Goal: Browse casually

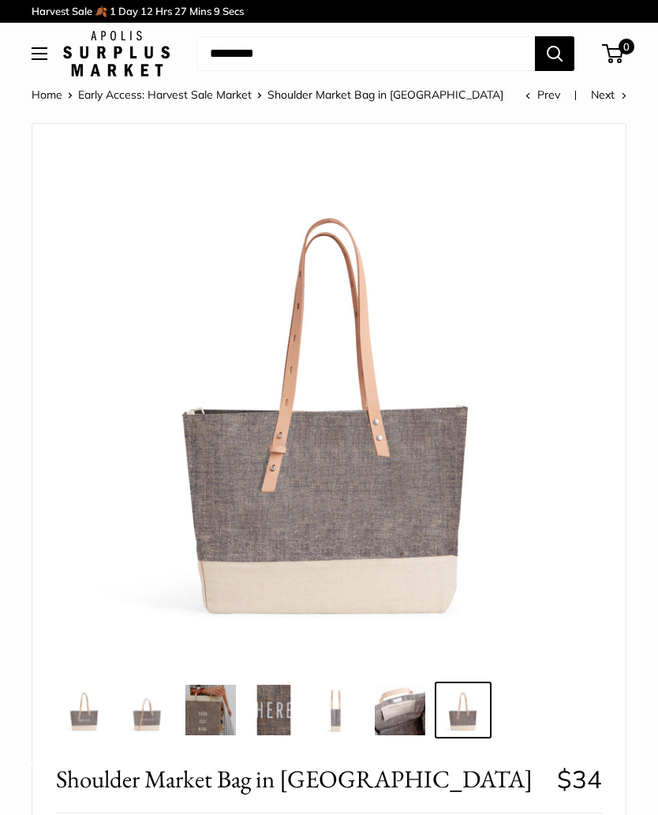
click at [37, 55] on span "Open menu" at bounding box center [39, 53] width 5 height 5
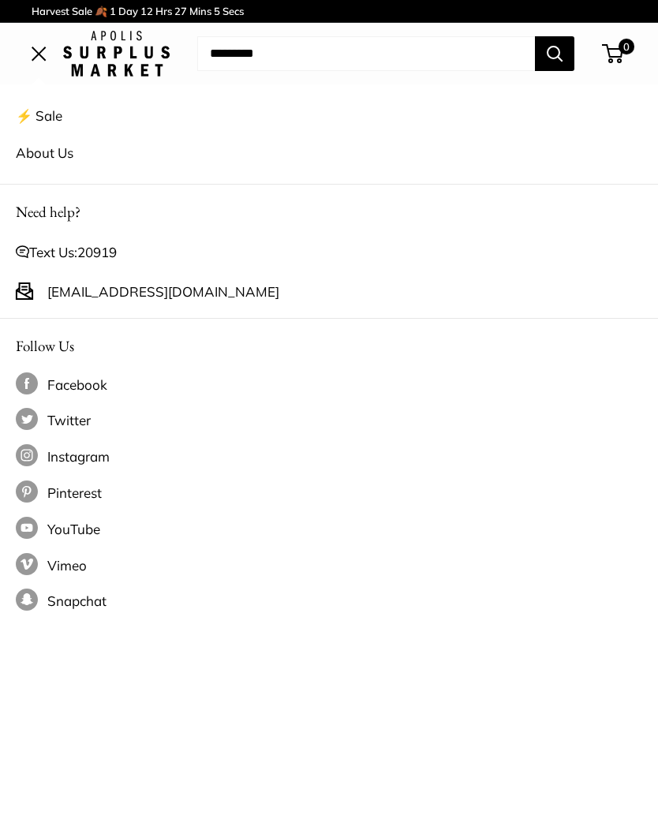
click at [46, 117] on link "⚡️ Sale" at bounding box center [329, 115] width 626 height 37
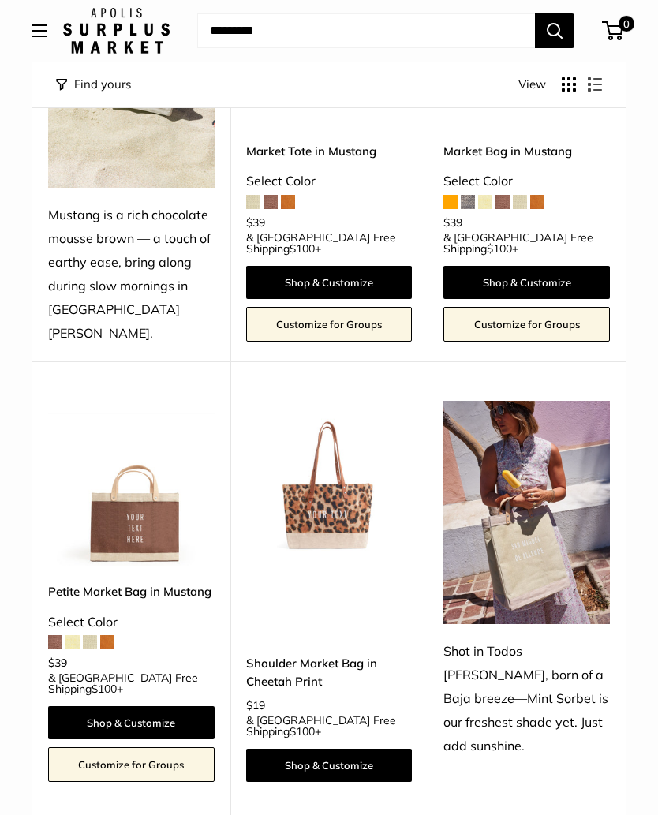
scroll to position [350, 0]
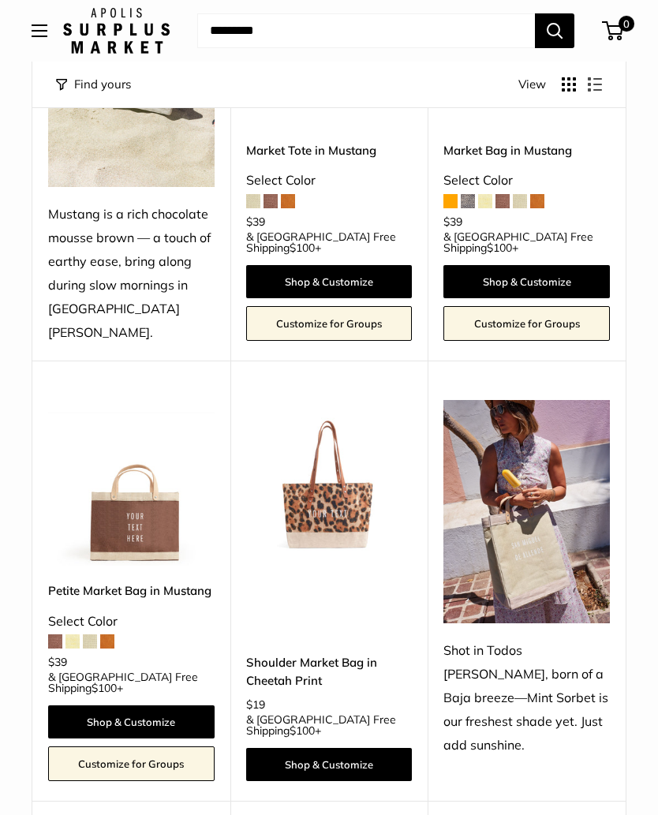
click at [152, 525] on img at bounding box center [131, 483] width 166 height 166
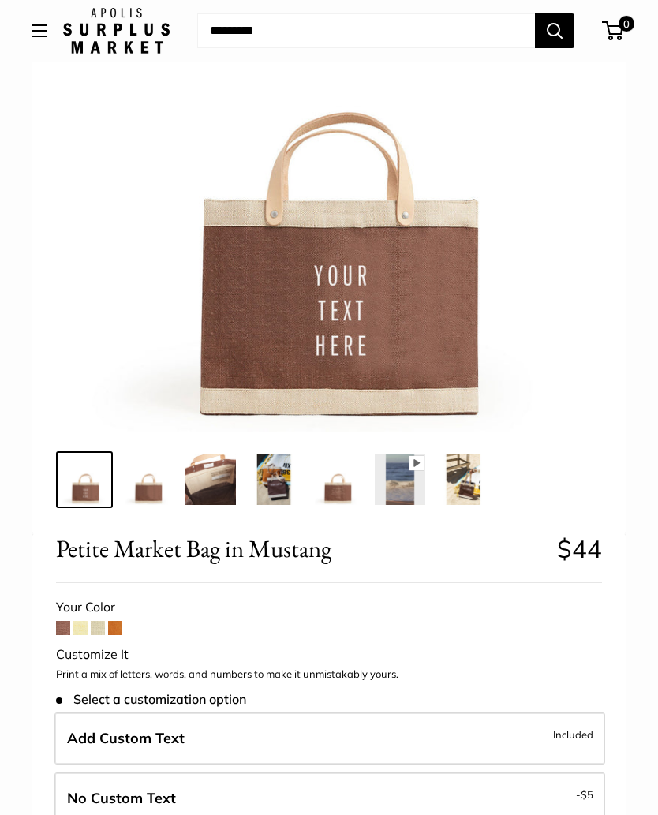
scroll to position [218, 0]
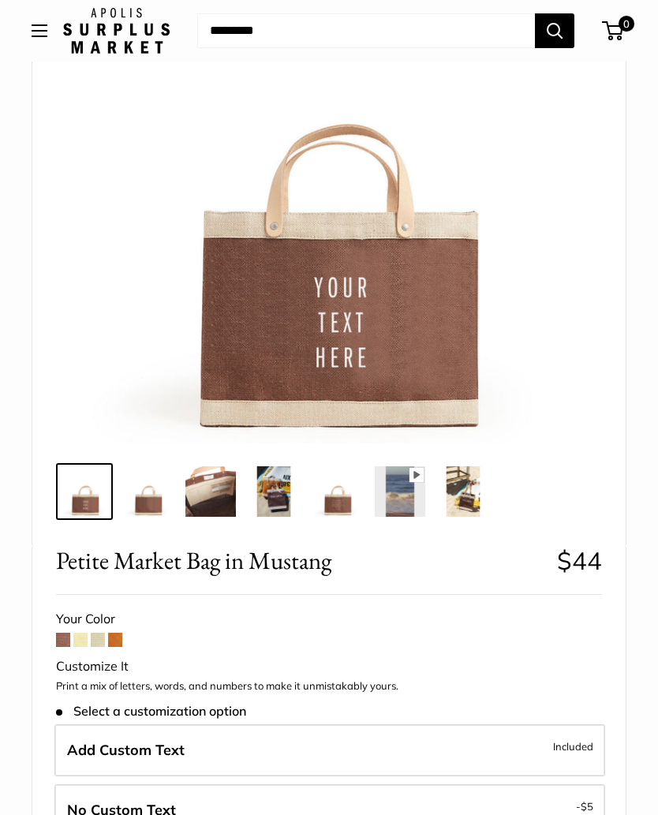
click at [466, 489] on img at bounding box center [463, 491] width 50 height 50
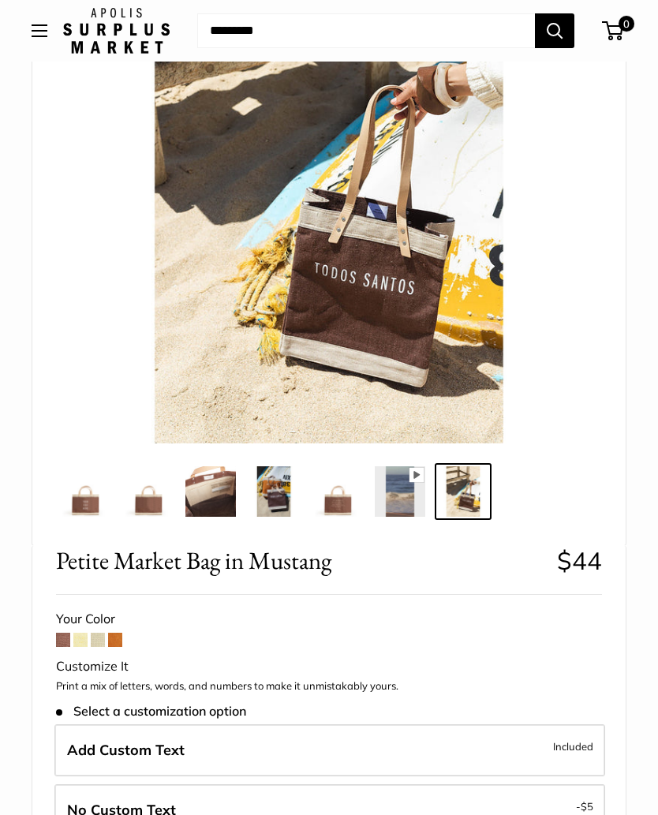
click at [341, 492] on img at bounding box center [337, 491] width 50 height 50
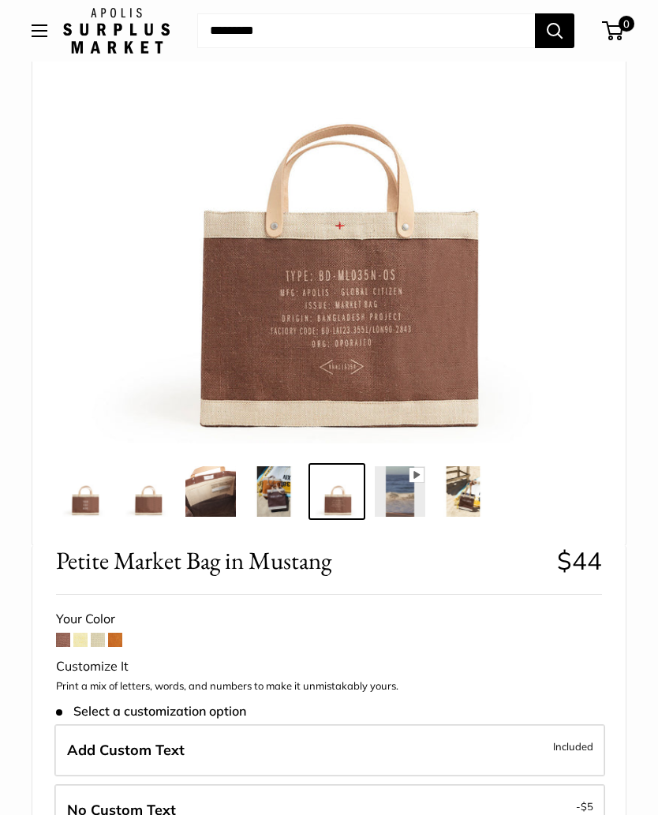
click at [278, 487] on img at bounding box center [273, 491] width 50 height 50
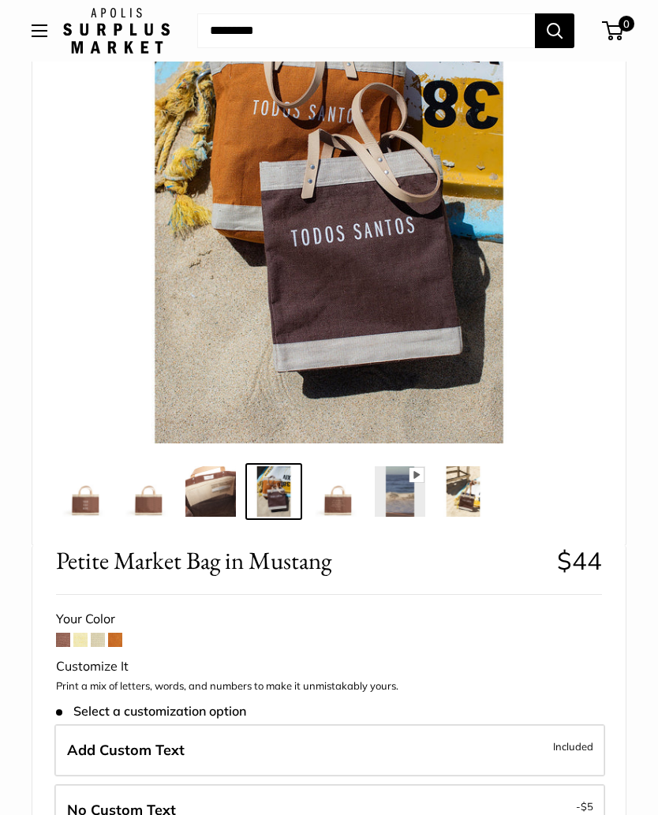
click at [224, 491] on img at bounding box center [210, 491] width 50 height 50
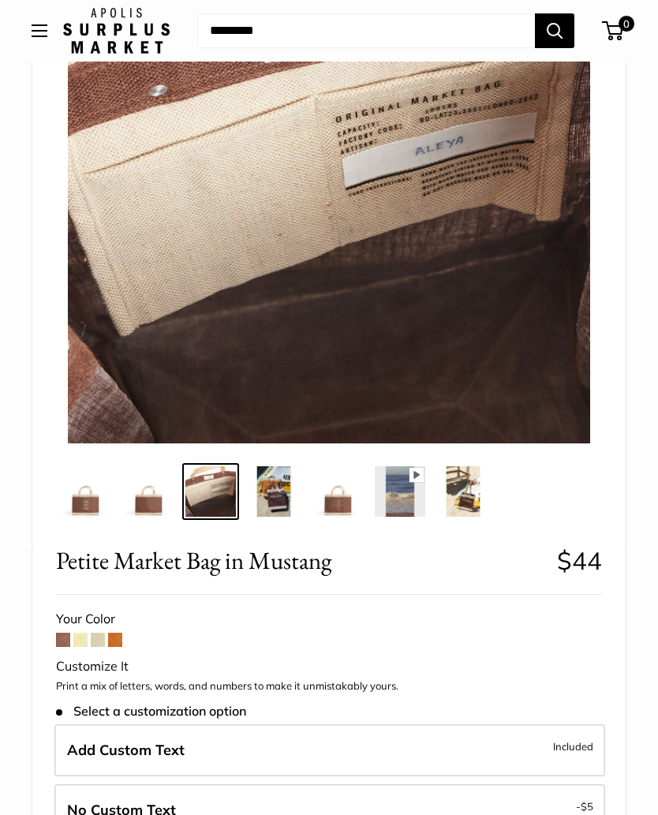
click at [153, 500] on img at bounding box center [147, 491] width 50 height 50
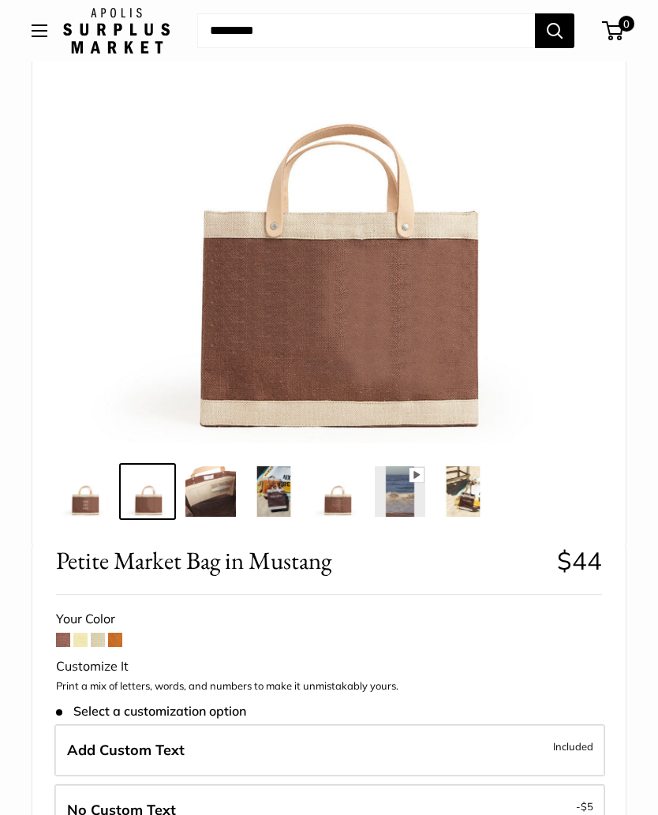
click at [95, 493] on img at bounding box center [84, 491] width 50 height 50
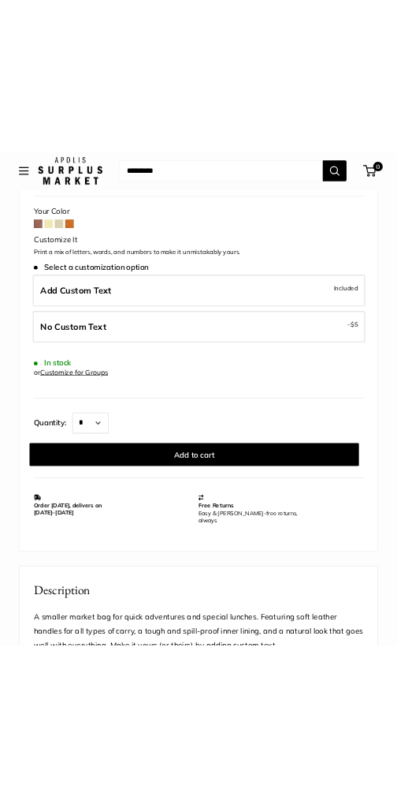
scroll to position [731, 0]
